Goal: Information Seeking & Learning: Compare options

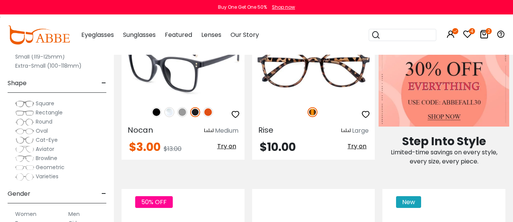
scroll to position [342, 0]
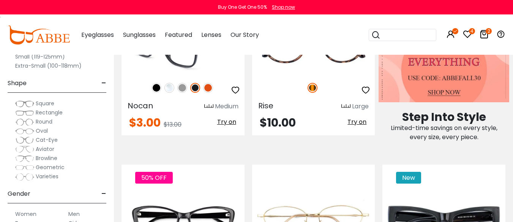
click at [187, 74] on img at bounding box center [183, 44] width 123 height 62
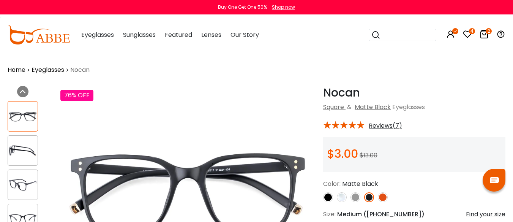
scroll to position [76, 0]
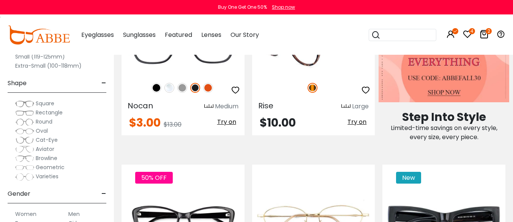
click at [310, 74] on img at bounding box center [313, 44] width 123 height 62
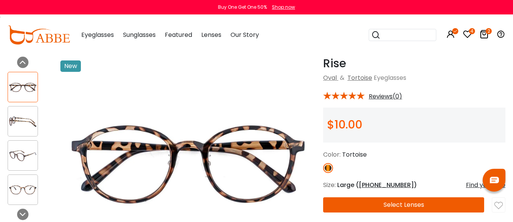
scroll to position [38, 0]
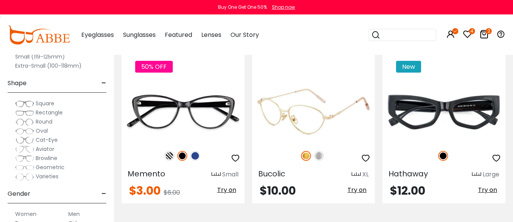
scroll to position [494, 0]
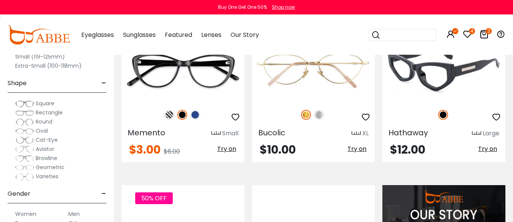
click at [462, 101] on img at bounding box center [444, 71] width 123 height 62
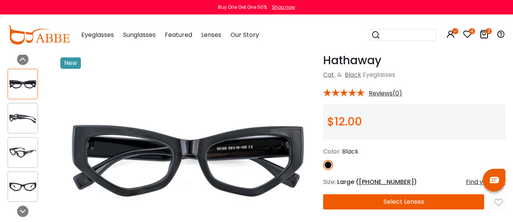
scroll to position [76, 0]
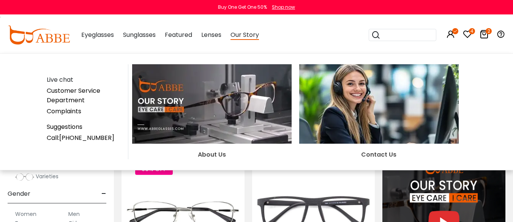
scroll to position [532, 0]
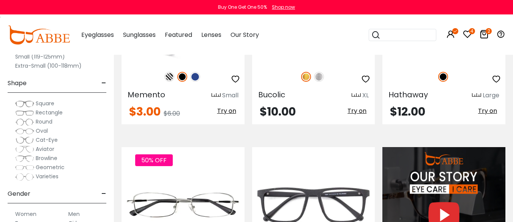
click at [196, 82] on img at bounding box center [195, 77] width 10 height 10
click at [178, 63] on img at bounding box center [183, 33] width 123 height 62
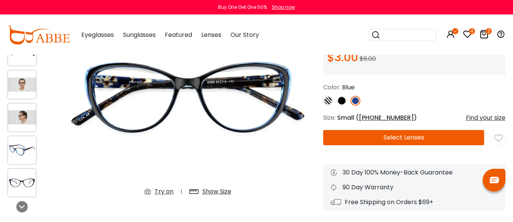
scroll to position [114, 0]
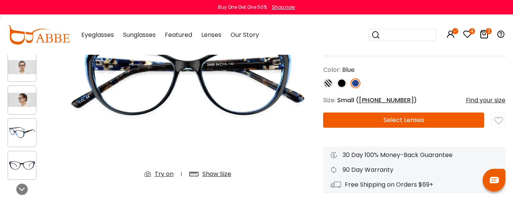
click at [500, 125] on img at bounding box center [499, 121] width 8 height 8
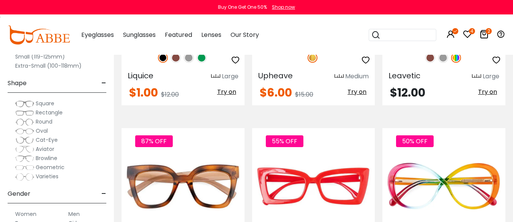
scroll to position [1254, 0]
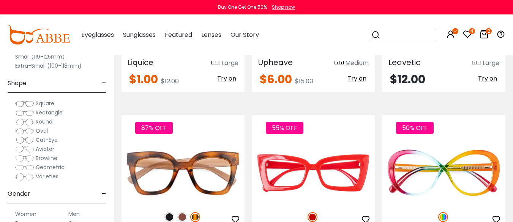
click at [428, 49] on img at bounding box center [431, 45] width 10 height 10
click at [440, 49] on img at bounding box center [443, 45] width 10 height 10
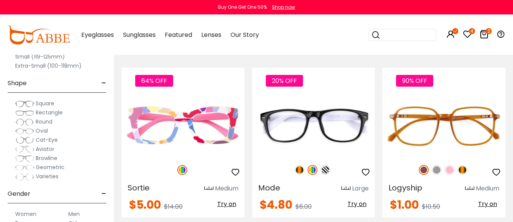
scroll to position [1482, 0]
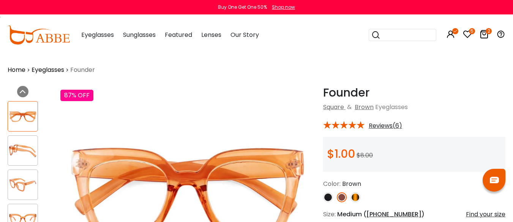
scroll to position [38, 0]
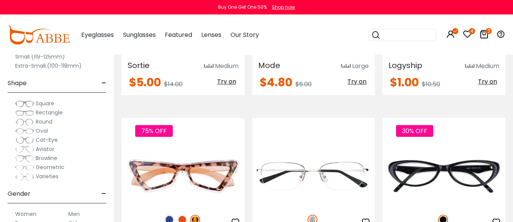
scroll to position [1672, 0]
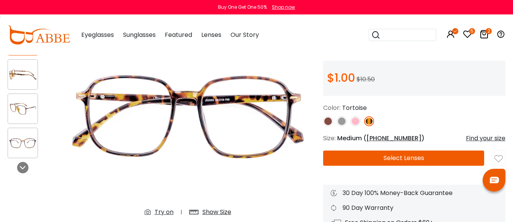
scroll to position [114, 0]
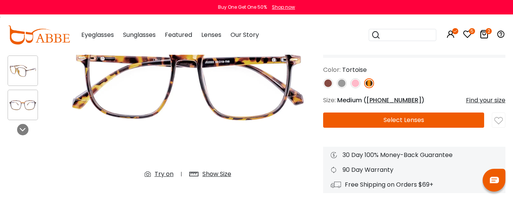
click at [499, 125] on img at bounding box center [499, 121] width 8 height 8
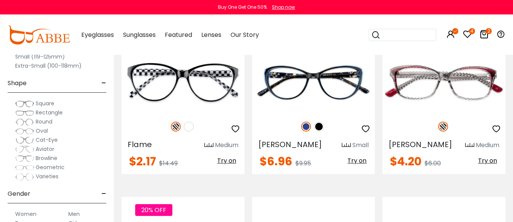
scroll to position [1862, 0]
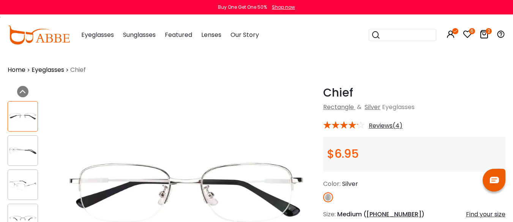
scroll to position [38, 0]
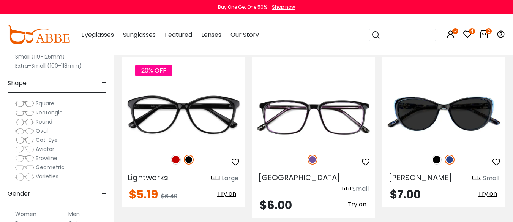
scroll to position [2014, 0]
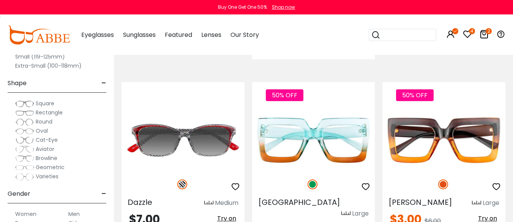
scroll to position [2242, 0]
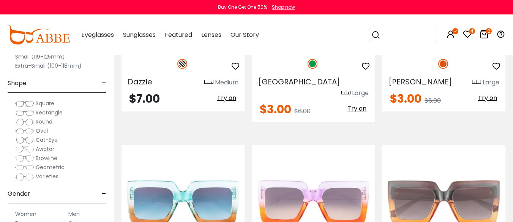
scroll to position [2204, 0]
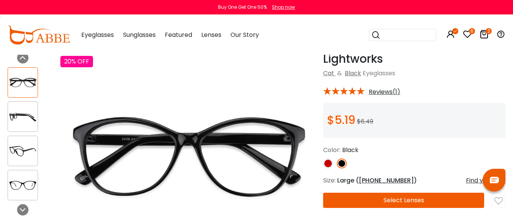
scroll to position [38, 0]
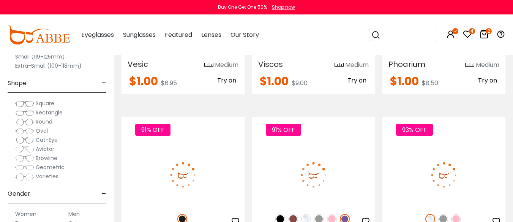
scroll to position [2811, 0]
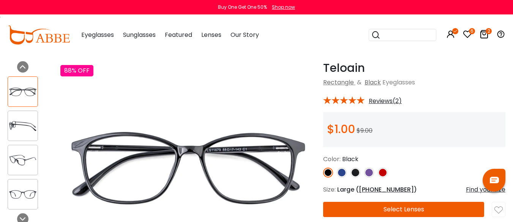
scroll to position [38, 0]
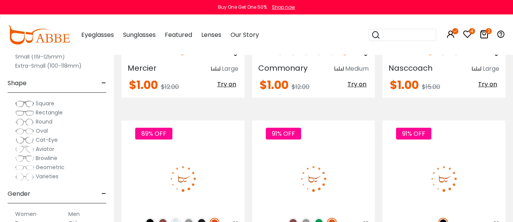
scroll to position [3001, 0]
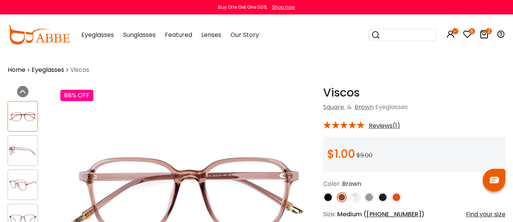
scroll to position [38, 0]
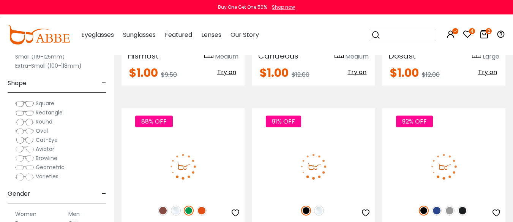
scroll to position [3191, 0]
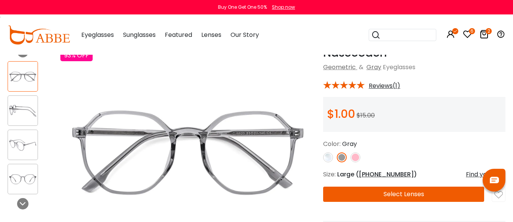
scroll to position [76, 0]
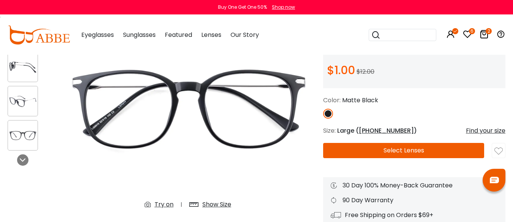
scroll to position [76, 0]
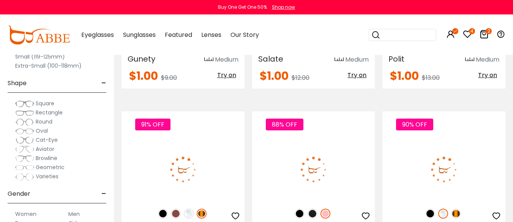
scroll to position [3381, 0]
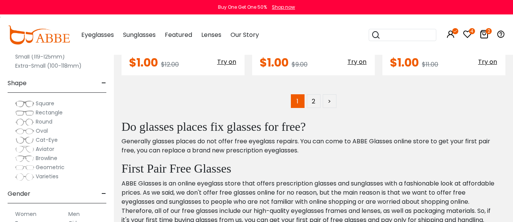
scroll to position [3571, 0]
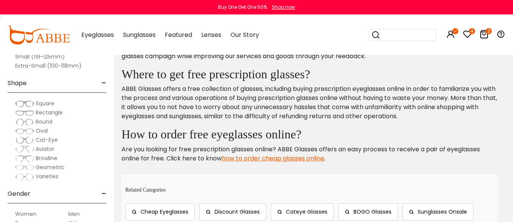
scroll to position [3761, 0]
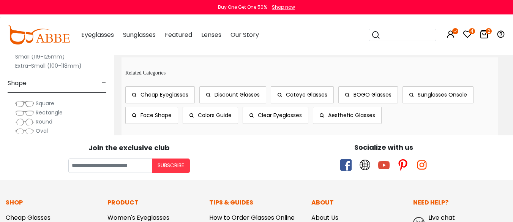
scroll to position [3913, 0]
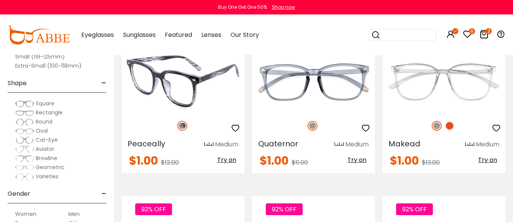
scroll to position [342, 0]
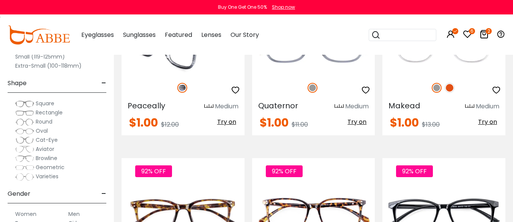
click at [184, 74] on img at bounding box center [183, 44] width 123 height 62
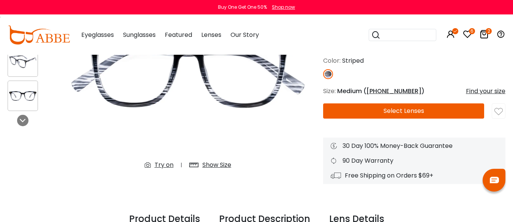
scroll to position [152, 0]
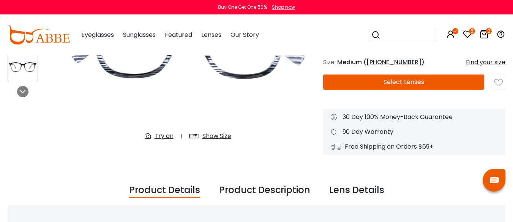
click at [500, 87] on img at bounding box center [499, 83] width 8 height 8
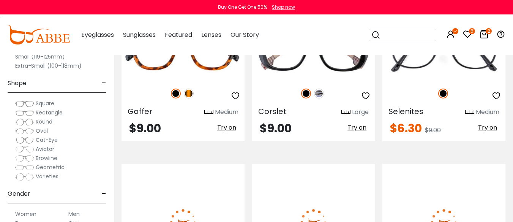
scroll to position [2584, 0]
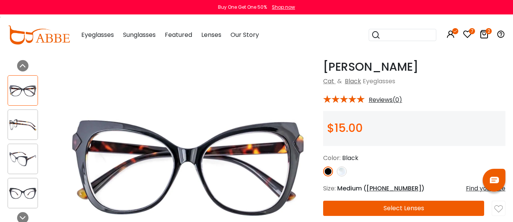
scroll to position [38, 0]
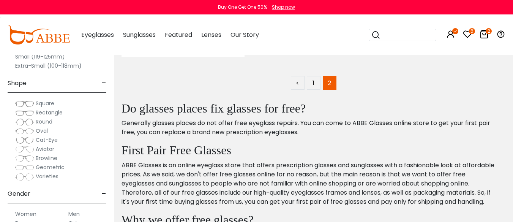
scroll to position [3192, 0]
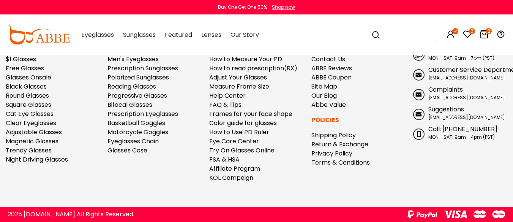
scroll to position [3800, 0]
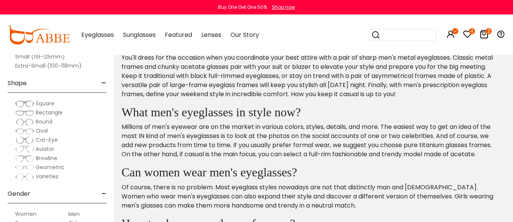
scroll to position [2849, 0]
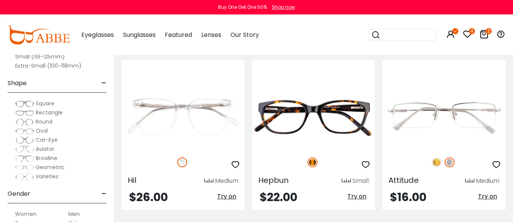
scroll to position [1900, 0]
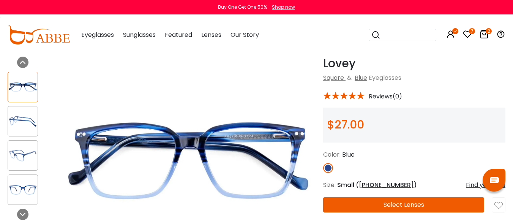
scroll to position [38, 0]
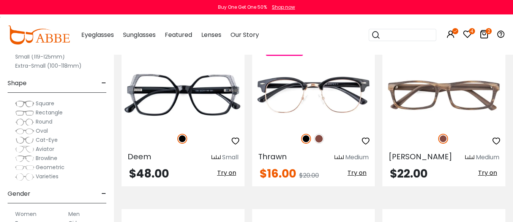
scroll to position [570, 0]
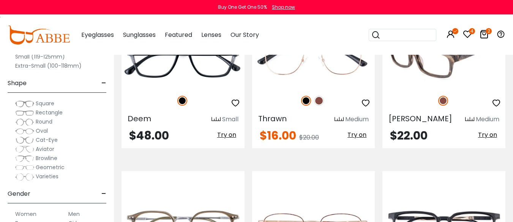
click at [440, 88] on img at bounding box center [444, 57] width 123 height 62
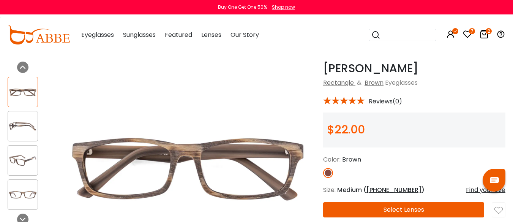
scroll to position [38, 0]
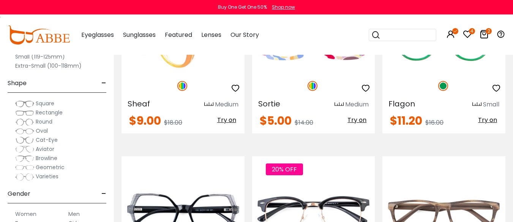
scroll to position [342, 0]
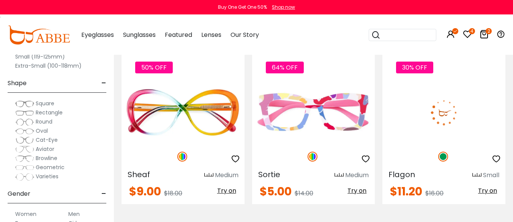
click at [465, 142] on img at bounding box center [444, 113] width 123 height 62
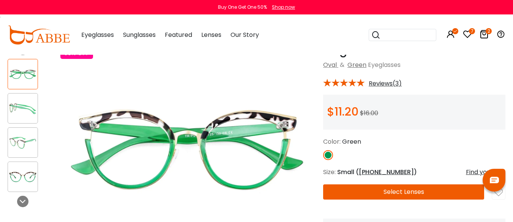
scroll to position [38, 0]
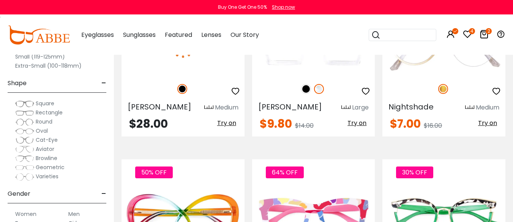
scroll to position [190, 0]
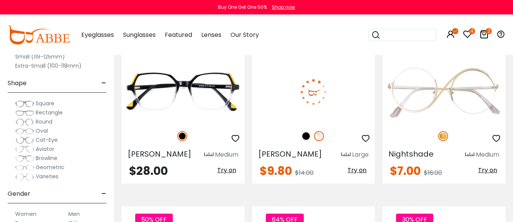
click at [324, 100] on img at bounding box center [313, 92] width 123 height 62
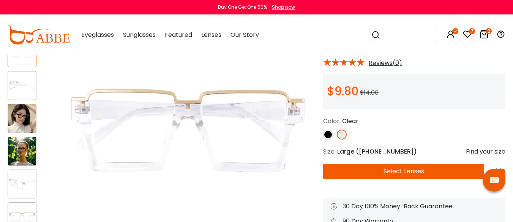
scroll to position [76, 0]
